Goal: Task Accomplishment & Management: Manage account settings

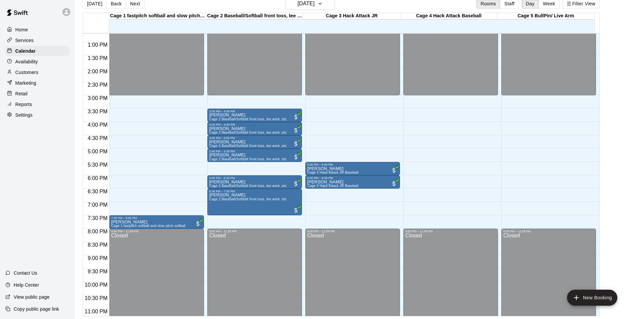
scroll to position [342, 0]
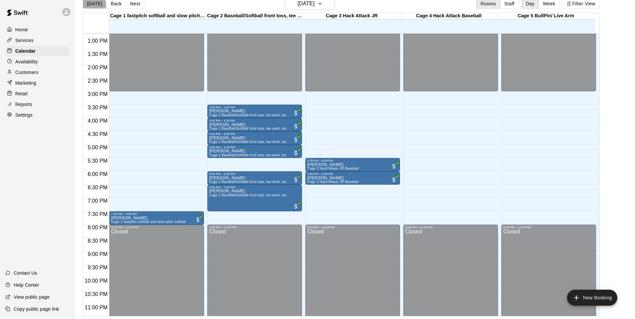
click at [89, 5] on button "[DATE]" at bounding box center [95, 4] width 24 height 10
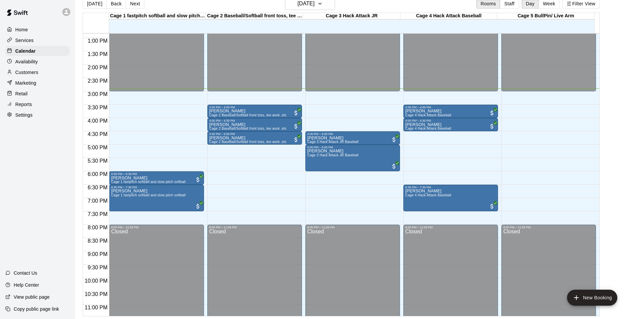
click at [33, 74] on p "Customers" at bounding box center [26, 72] width 23 height 7
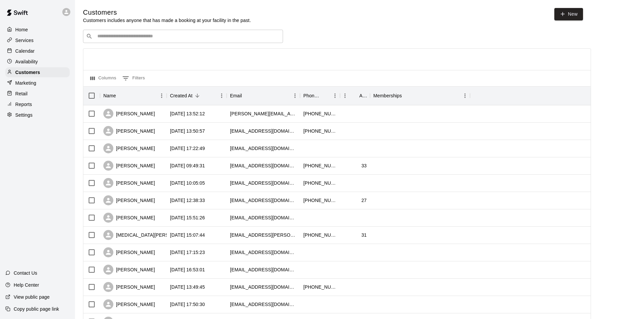
click at [109, 39] on input "Search customers by name or email" at bounding box center [187, 36] width 185 height 7
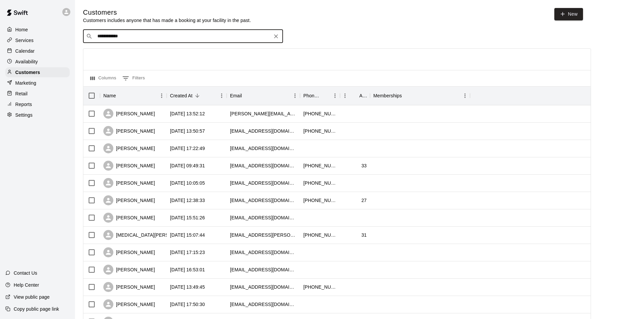
type input "**********"
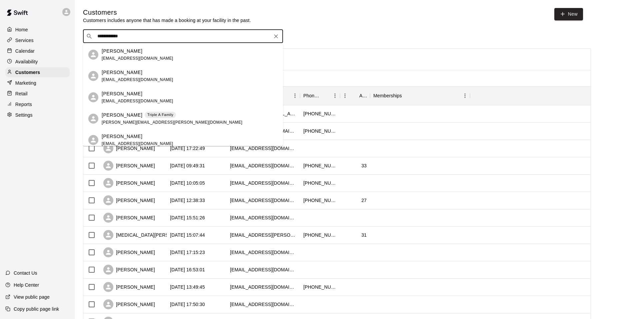
click at [127, 118] on p "[PERSON_NAME]" at bounding box center [122, 115] width 41 height 7
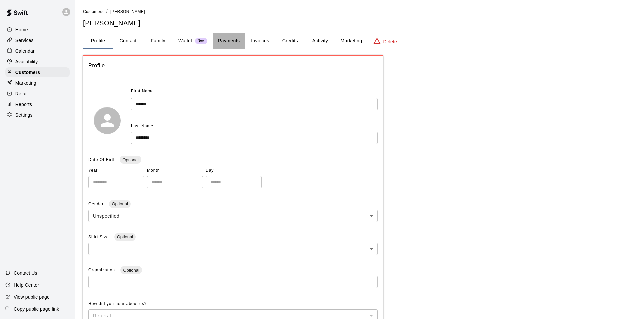
click at [227, 40] on button "Payments" at bounding box center [229, 41] width 32 height 16
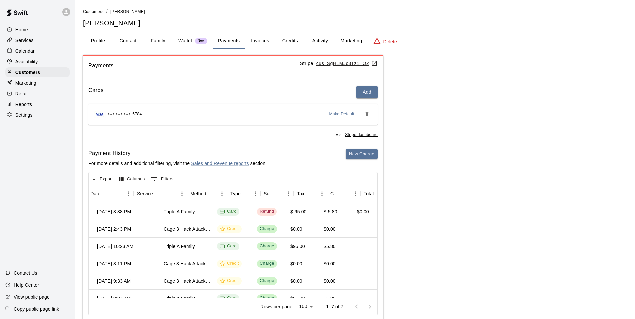
scroll to position [0, 107]
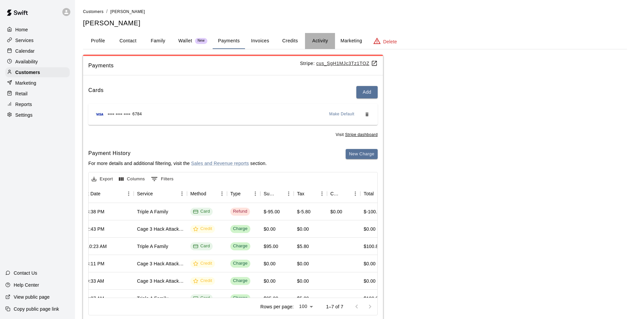
click at [318, 41] on button "Activity" at bounding box center [320, 41] width 30 height 16
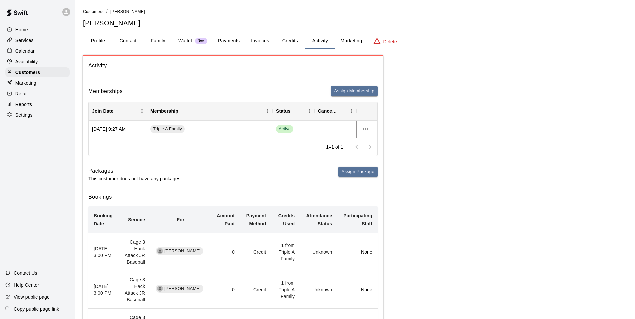
click at [364, 129] on icon "more actions" at bounding box center [365, 129] width 8 height 8
click at [374, 151] on li "Cancel" at bounding box center [378, 153] width 38 height 11
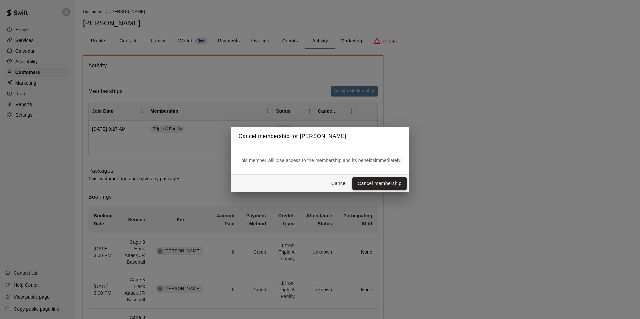
click at [364, 182] on button "Cancel membership" at bounding box center [379, 183] width 54 height 12
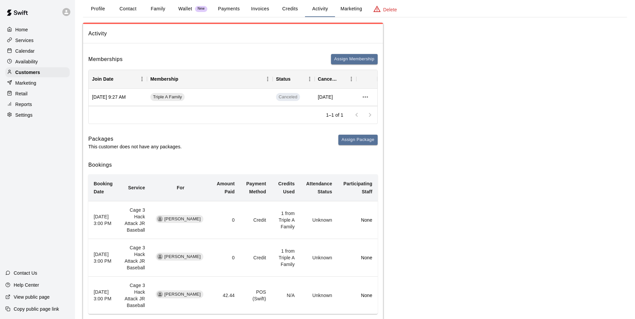
scroll to position [0, 0]
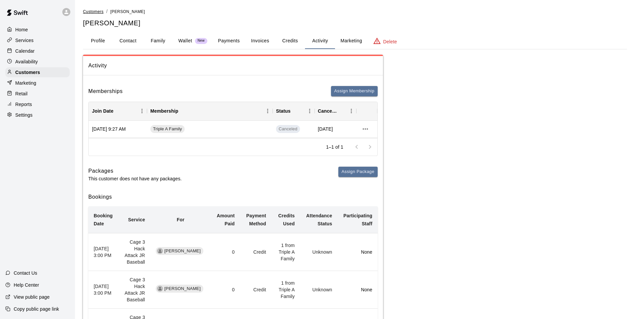
click at [90, 12] on span "Customers" at bounding box center [93, 11] width 21 height 5
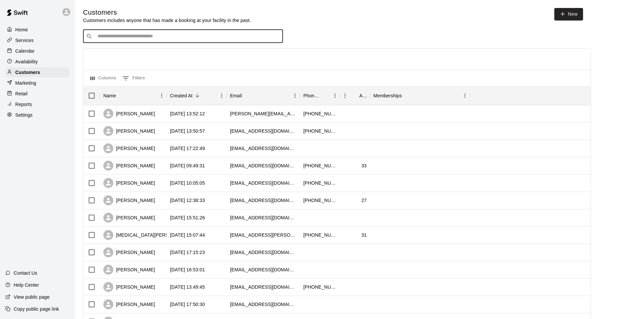
click at [111, 37] on input "Search customers by name or email" at bounding box center [187, 36] width 185 height 7
type input "****"
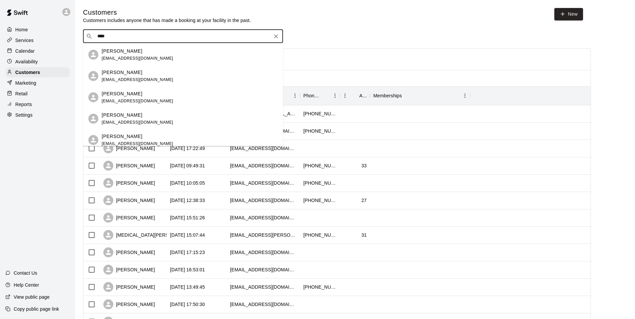
click at [118, 137] on p "[PERSON_NAME]" at bounding box center [122, 136] width 41 height 7
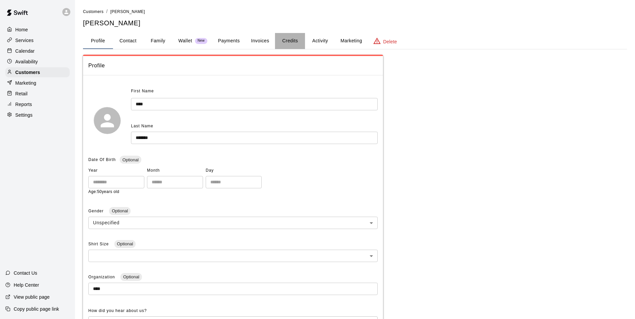
click at [292, 39] on button "Credits" at bounding box center [290, 41] width 30 height 16
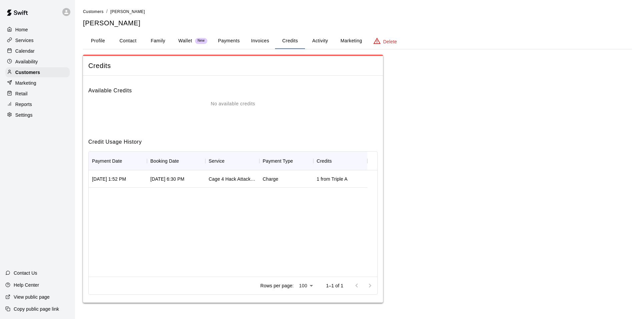
click at [230, 38] on button "Payments" at bounding box center [229, 41] width 32 height 16
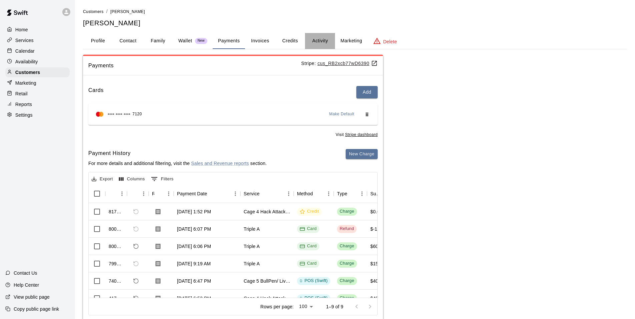
click at [316, 38] on button "Activity" at bounding box center [320, 41] width 30 height 16
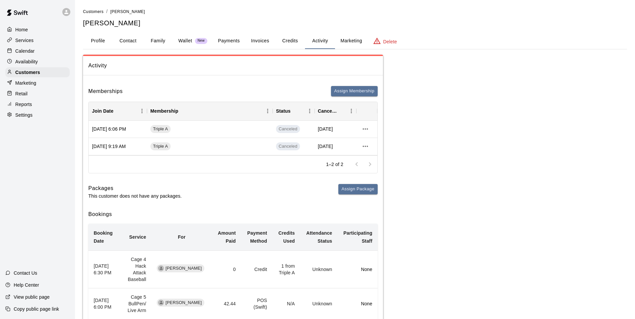
click at [25, 50] on p "Calendar" at bounding box center [24, 51] width 19 height 7
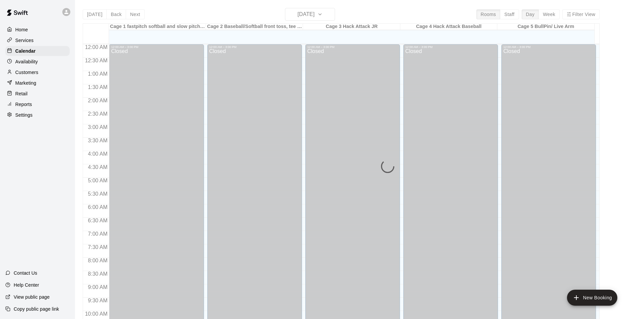
scroll to position [338, 0]
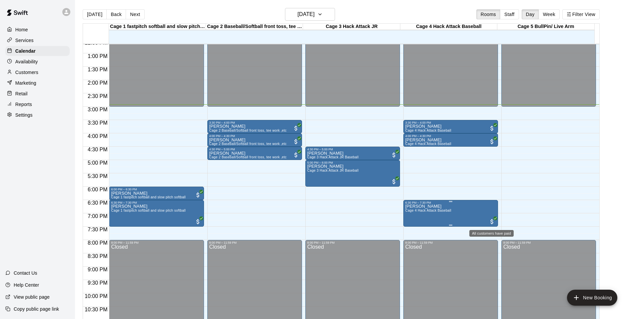
click at [491, 223] on span "All customers have paid" at bounding box center [491, 221] width 7 height 7
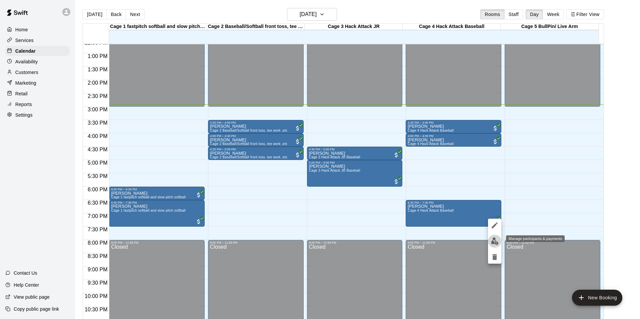
click at [492, 241] on img "edit" at bounding box center [495, 241] width 8 height 8
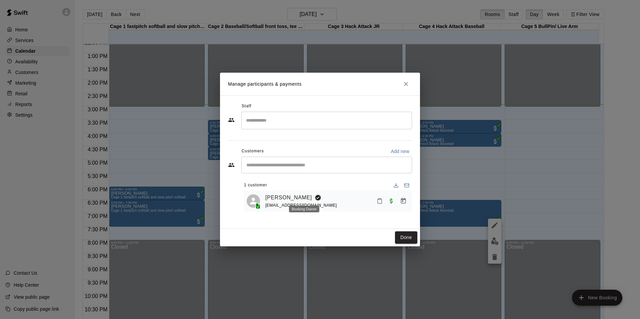
click at [315, 197] on icon "Booking Owner" at bounding box center [318, 198] width 6 height 6
click at [315, 197] on icon "Booking Owner" at bounding box center [318, 197] width 7 height 7
click at [254, 207] on span at bounding box center [258, 206] width 11 height 7
click at [406, 235] on button "Done" at bounding box center [406, 237] width 22 height 12
